Goal: Check status: Check status

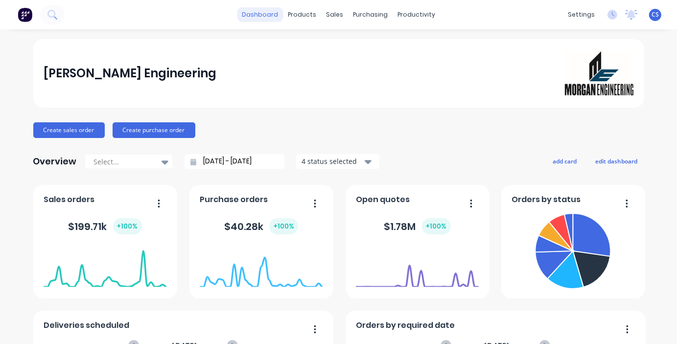
click at [271, 17] on link "dashboard" at bounding box center [260, 14] width 46 height 15
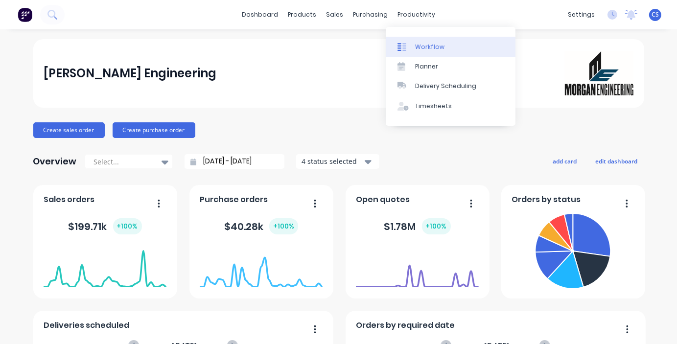
click at [427, 45] on div "Workflow" at bounding box center [429, 47] width 29 height 9
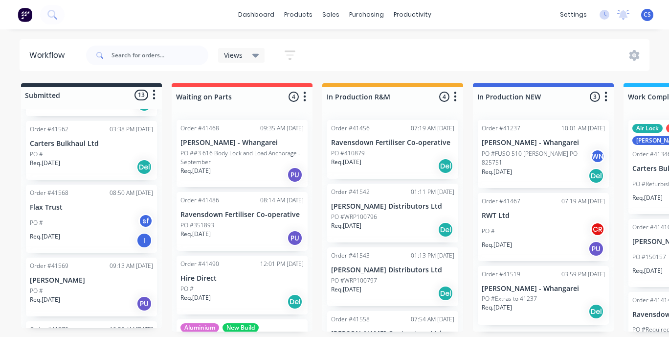
scroll to position [393, 0]
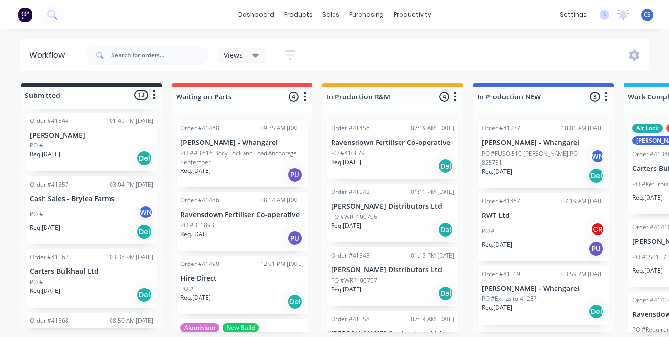
click at [64, 194] on div "Order #41557 03:04 PM [DATE] Cash Sales - Brylea Farms PO # WN Req. [DATE] Del" at bounding box center [91, 210] width 131 height 68
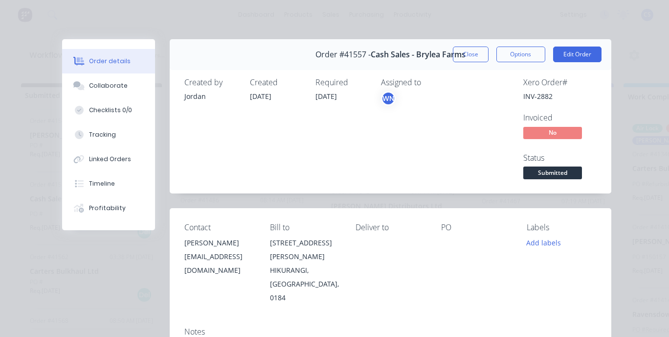
scroll to position [0, 0]
click at [464, 52] on button "Close" at bounding box center [471, 54] width 36 height 16
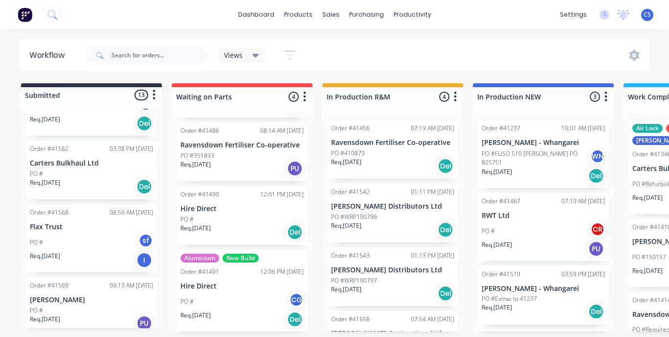
scroll to position [442, 0]
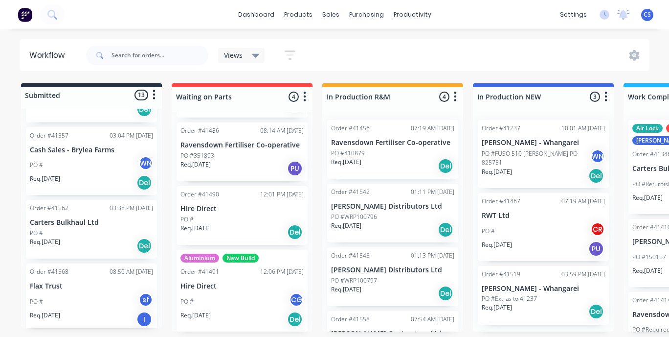
click at [74, 228] on div "PO #" at bounding box center [91, 232] width 123 height 9
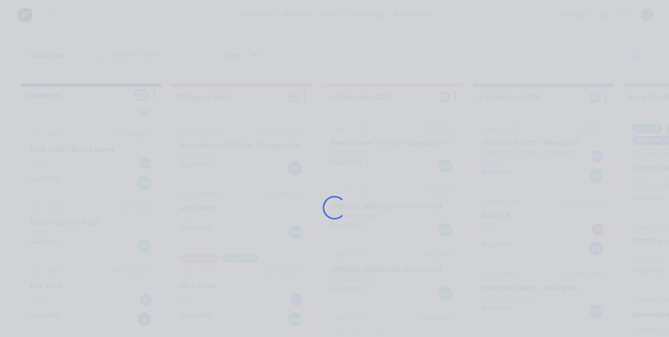
click at [74, 220] on div "Loading..." at bounding box center [334, 207] width 573 height 337
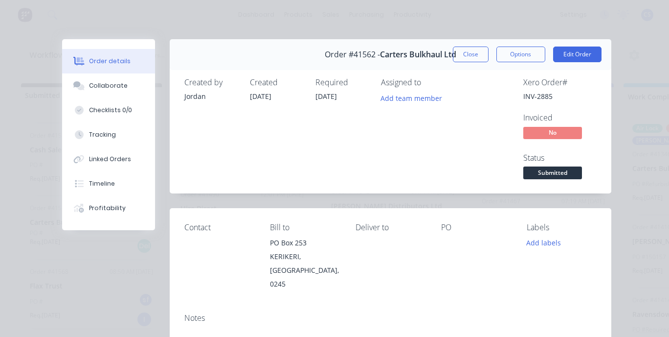
scroll to position [0, 0]
click at [466, 55] on button "Close" at bounding box center [471, 54] width 36 height 16
